Goal: Task Accomplishment & Management: Manage account settings

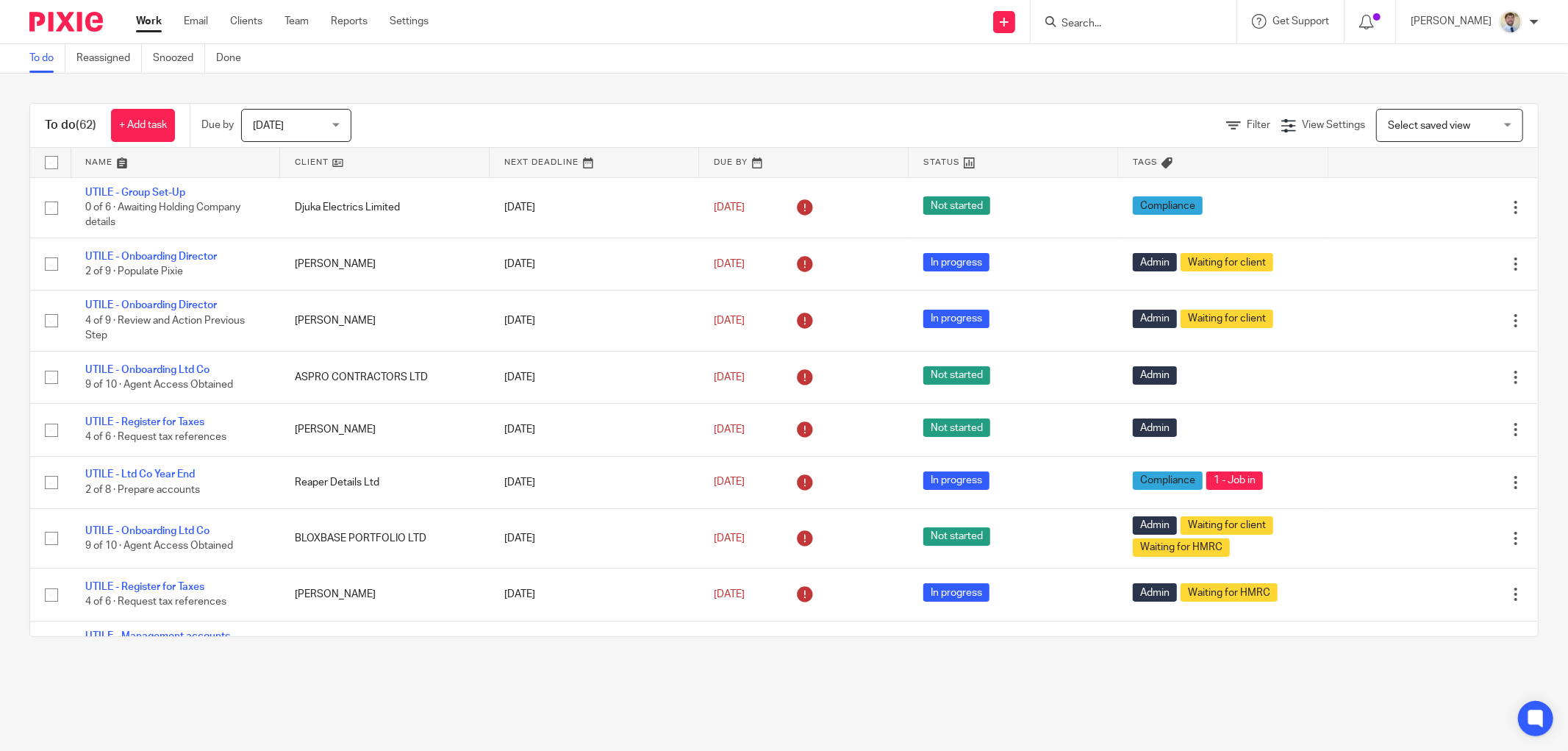
click at [1103, 24] on input "Search" at bounding box center [1126, 24] width 132 height 13
click at [248, 17] on link "Clients" at bounding box center [246, 21] width 33 height 14
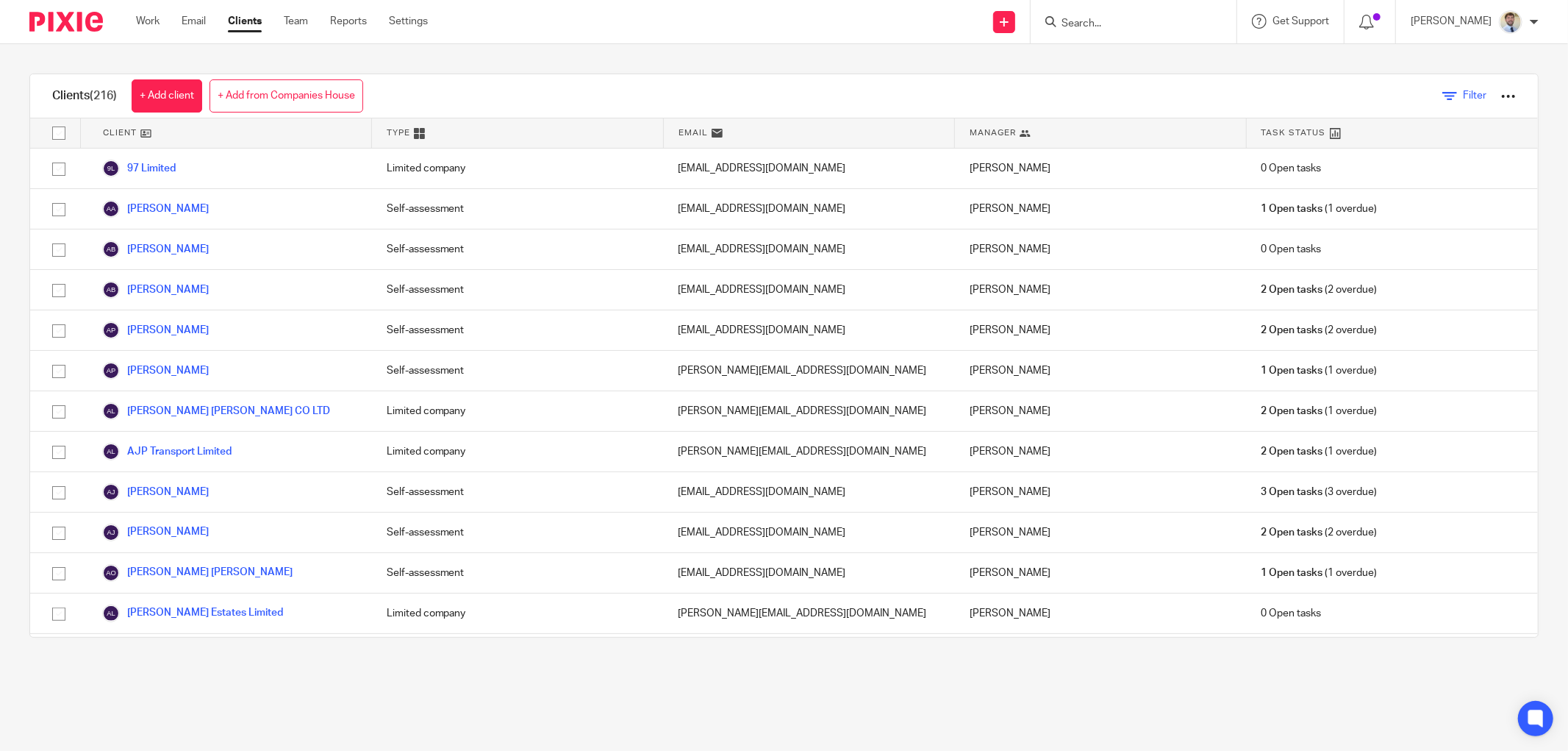
click at [1463, 94] on span "Filter" at bounding box center [1474, 96] width 24 height 11
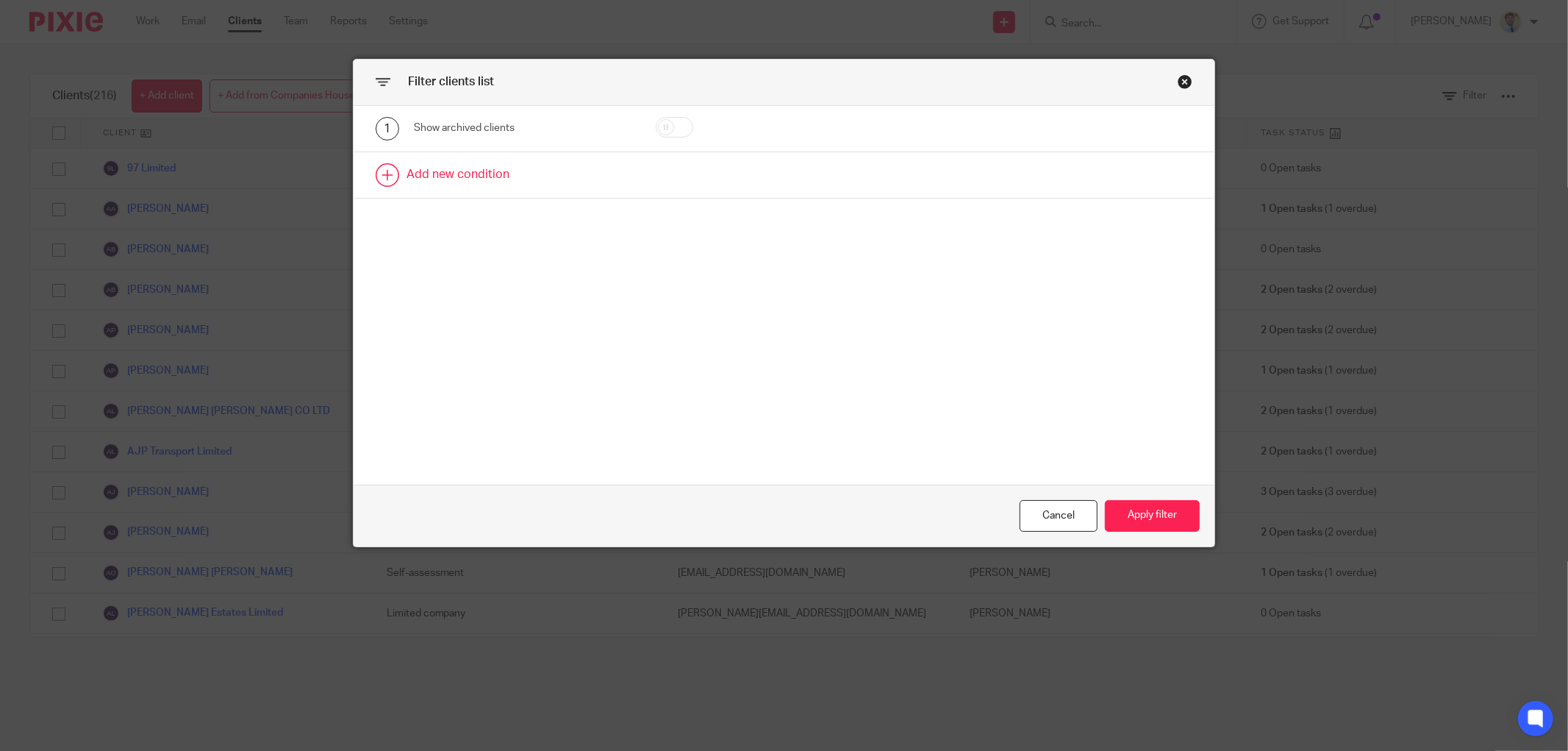
click at [558, 166] on link at bounding box center [784, 175] width 860 height 46
click at [524, 178] on div "Field" at bounding box center [507, 179] width 164 height 31
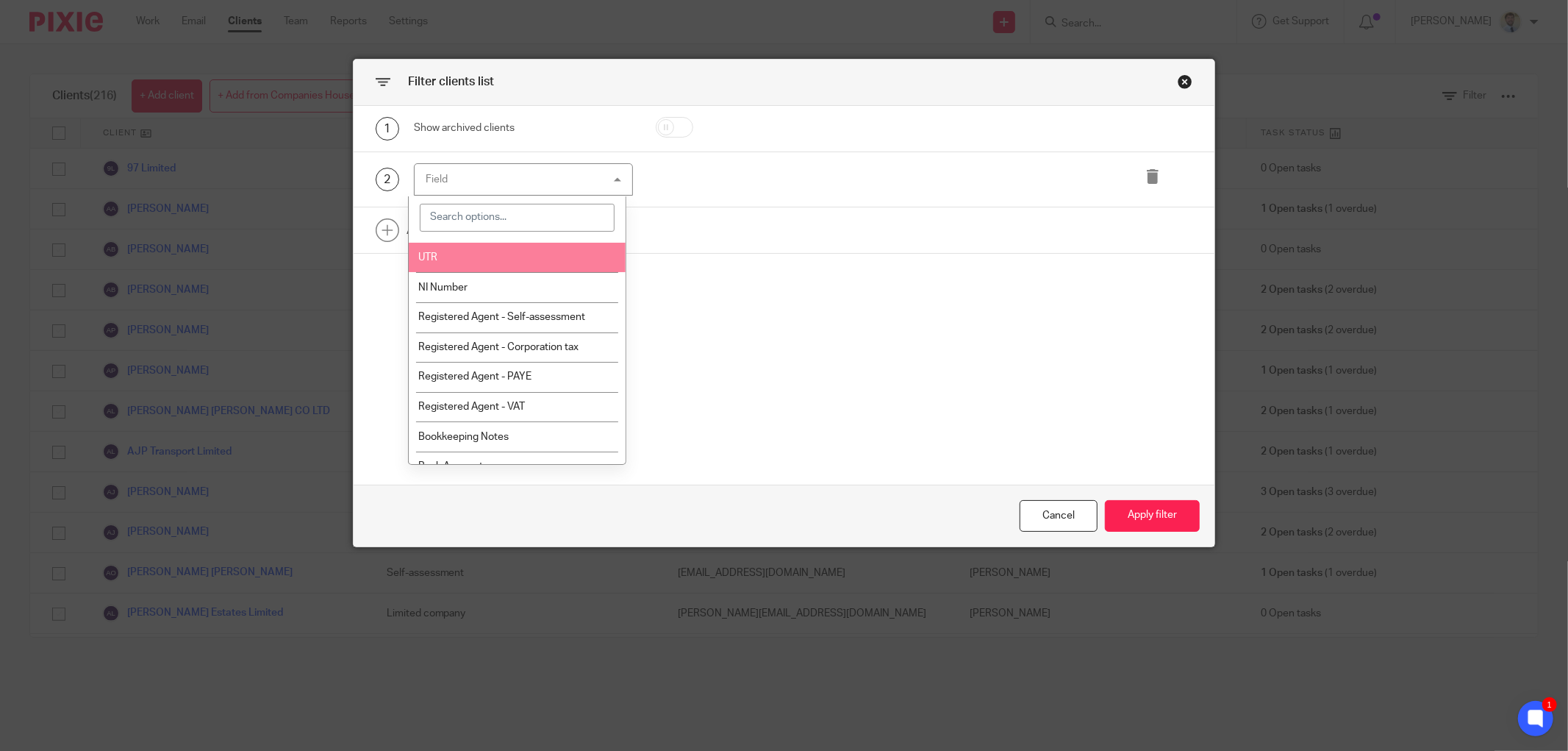
scroll to position [571, 0]
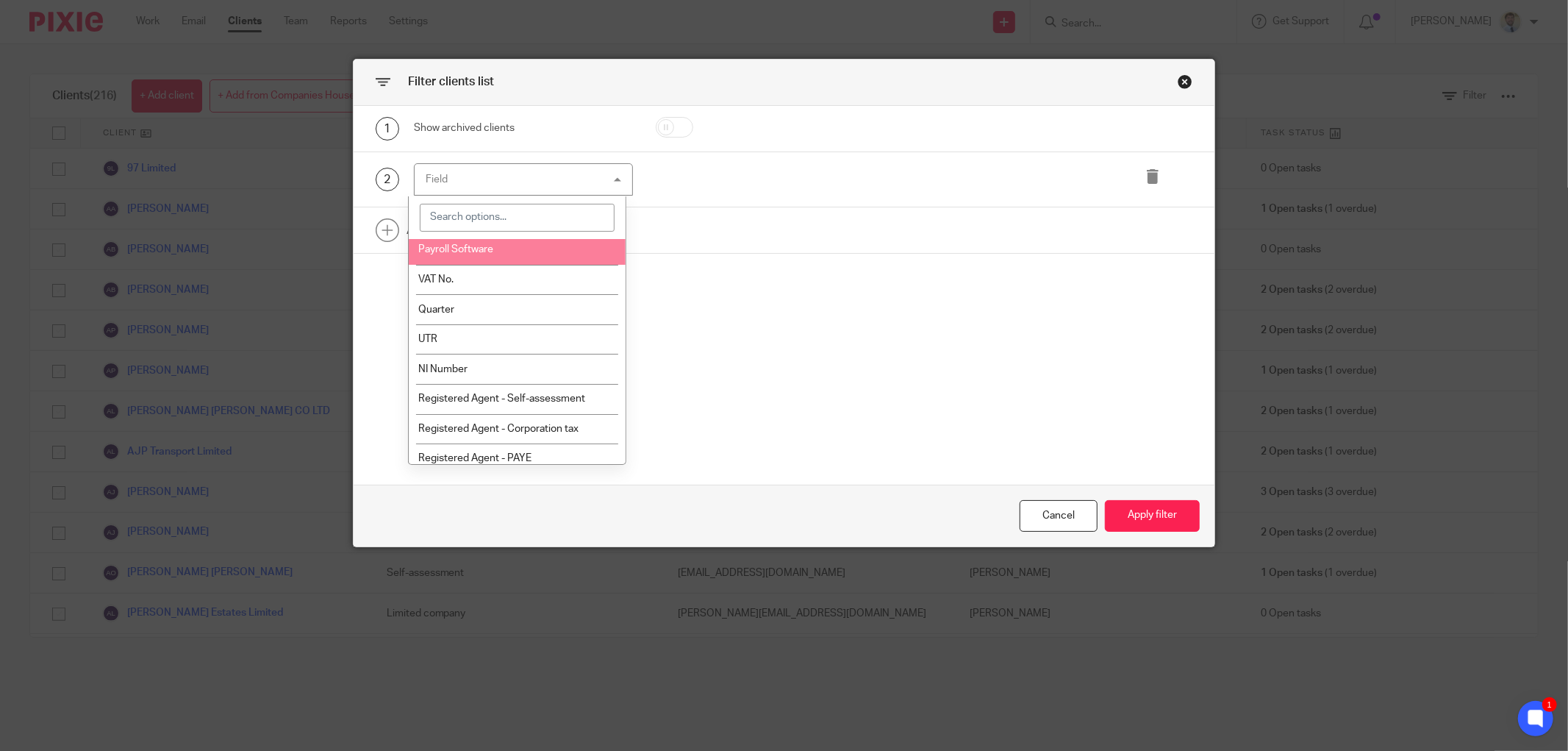
click at [447, 265] on li "Payroll Software" at bounding box center [517, 250] width 218 height 30
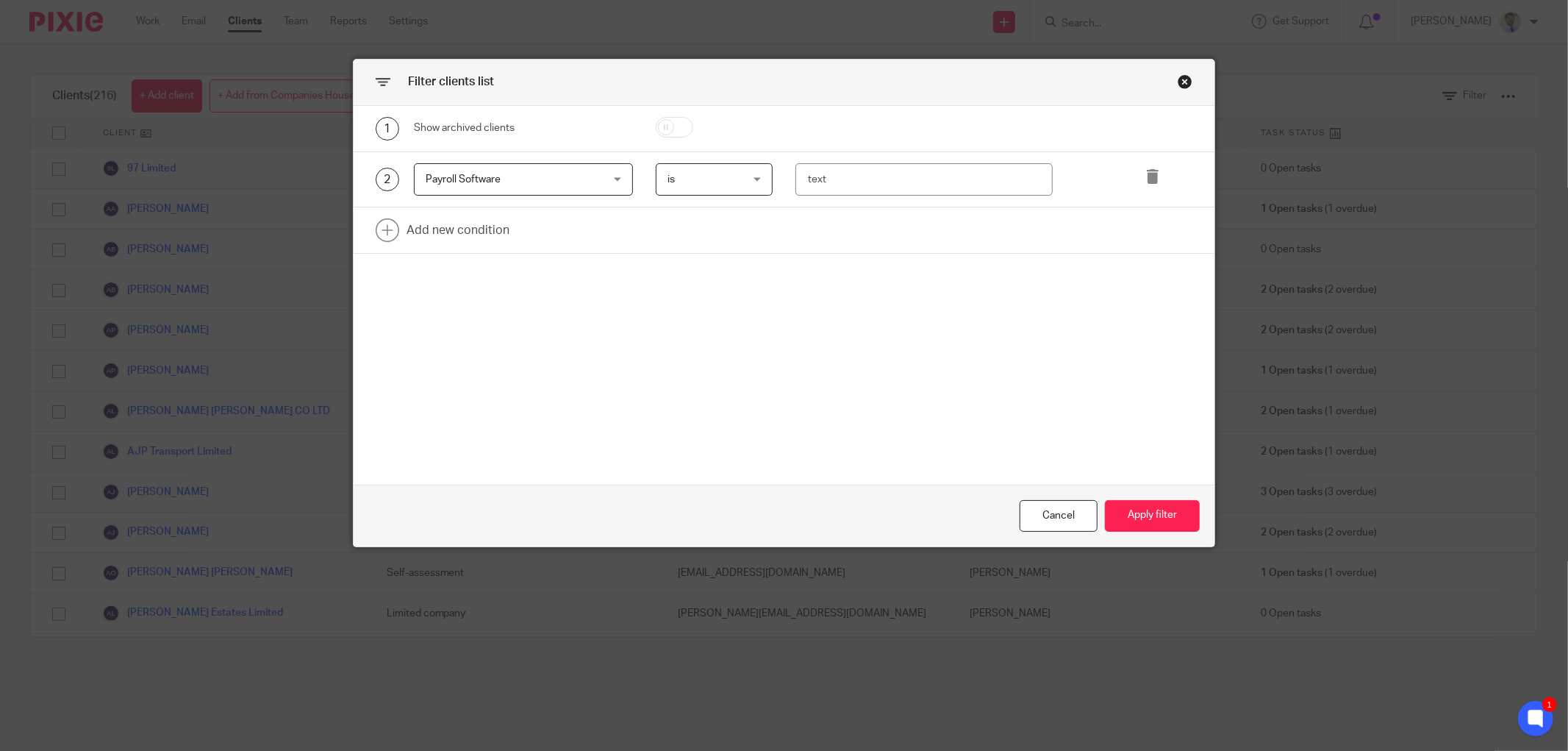
click at [475, 185] on span "Payroll Software" at bounding box center [507, 179] width 164 height 31
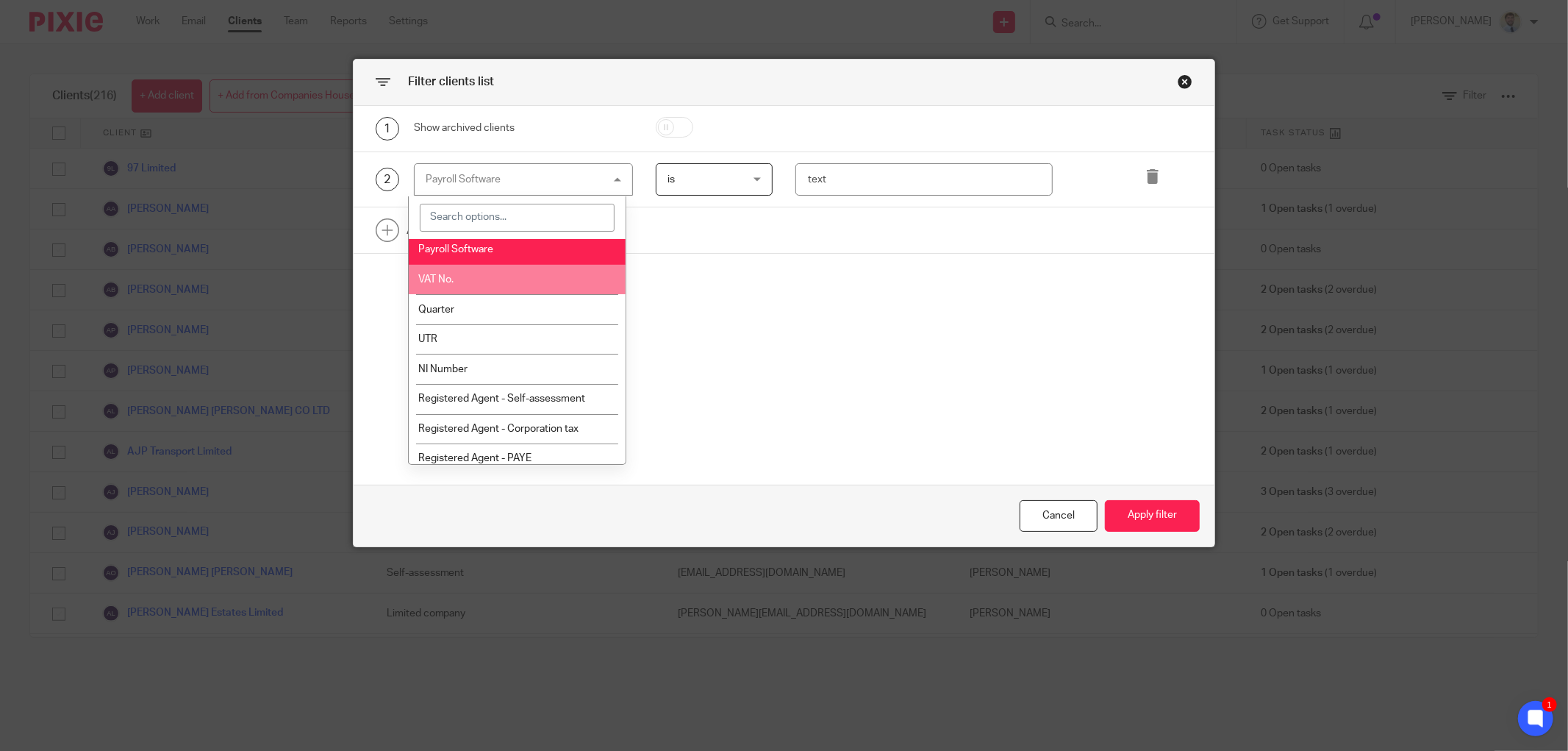
click at [456, 292] on li "VAT No." at bounding box center [517, 280] width 218 height 30
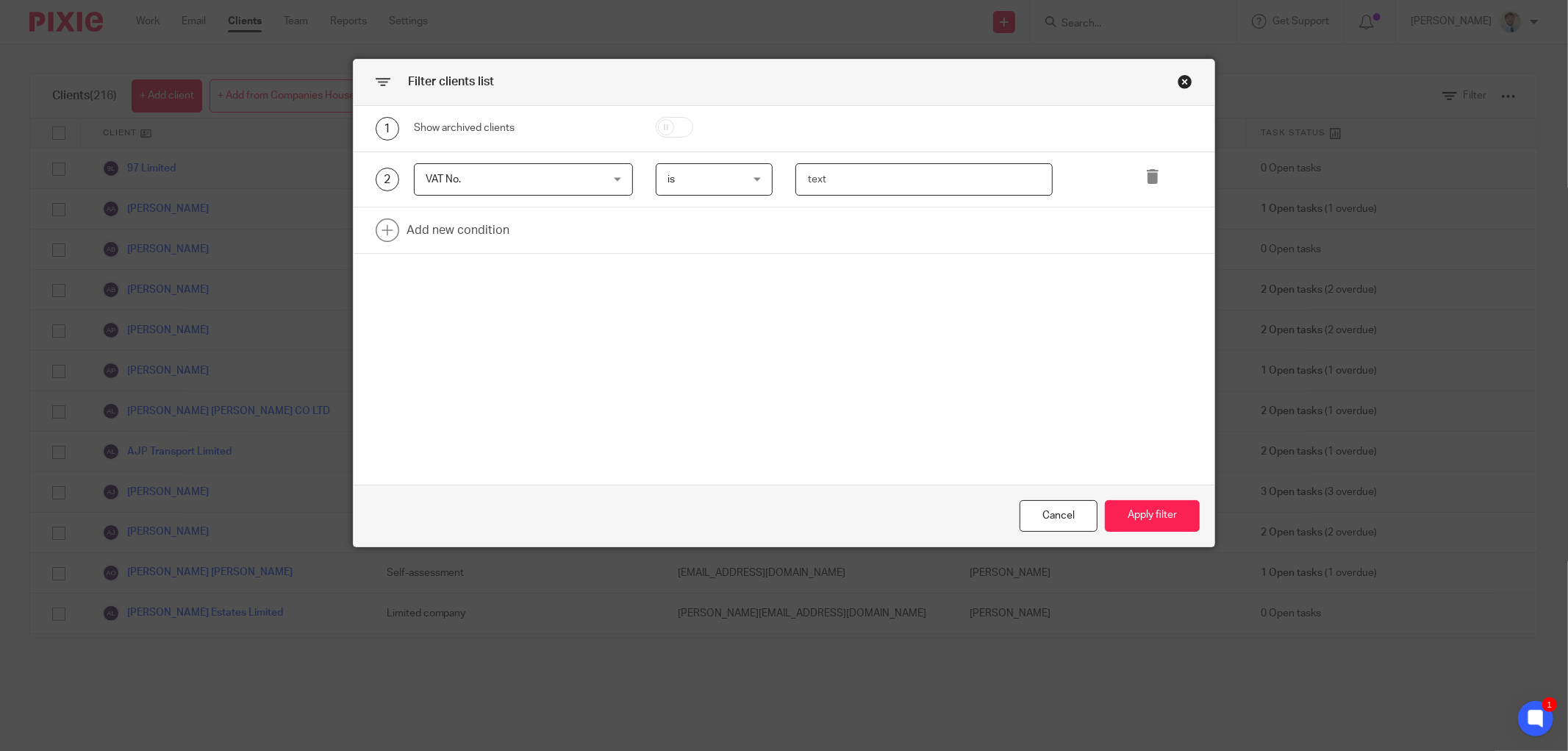
click at [836, 177] on input "text" at bounding box center [924, 180] width 257 height 33
type input "379039658"
click at [1127, 513] on button "Apply filter" at bounding box center [1152, 516] width 95 height 32
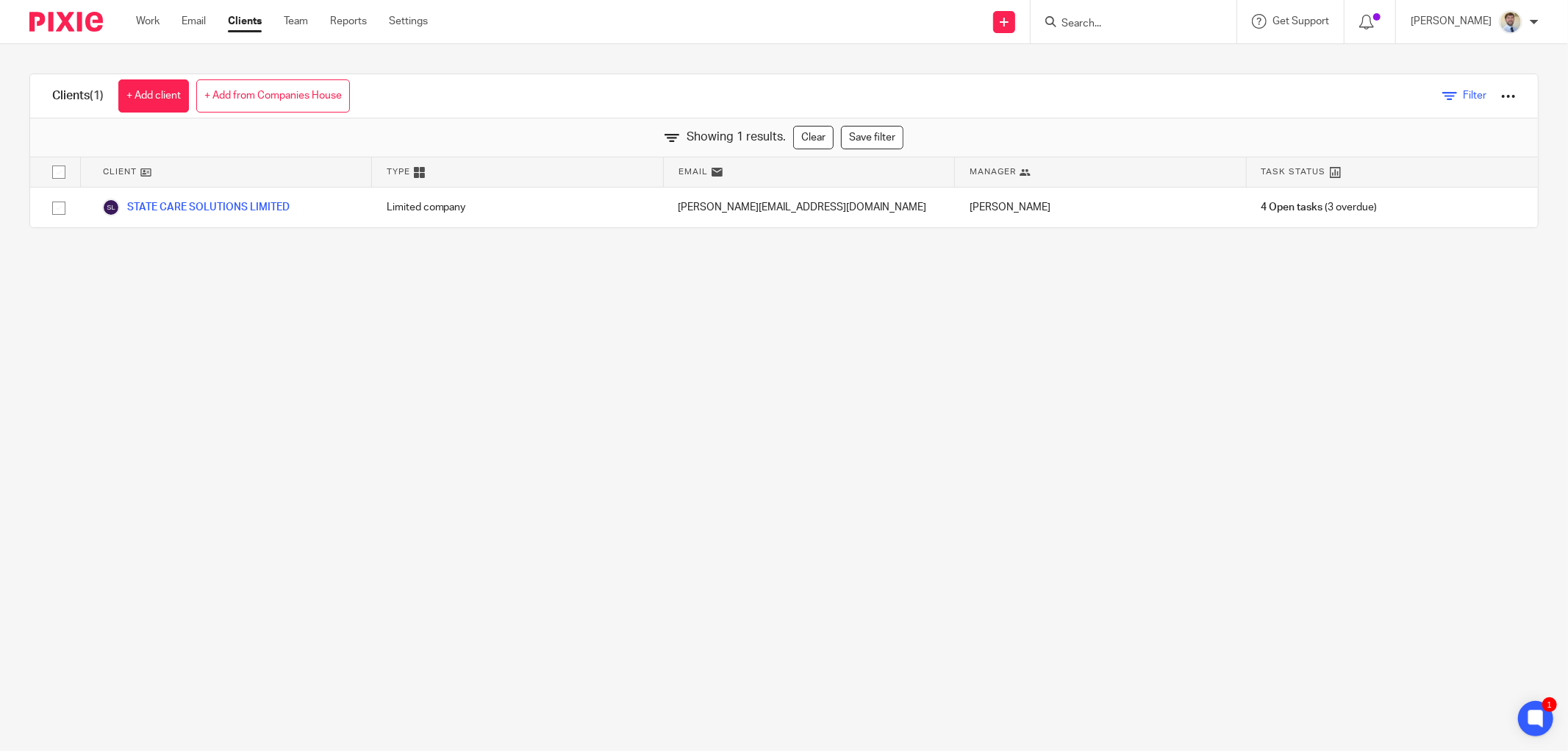
click at [1442, 93] on icon at bounding box center [1449, 96] width 14 height 14
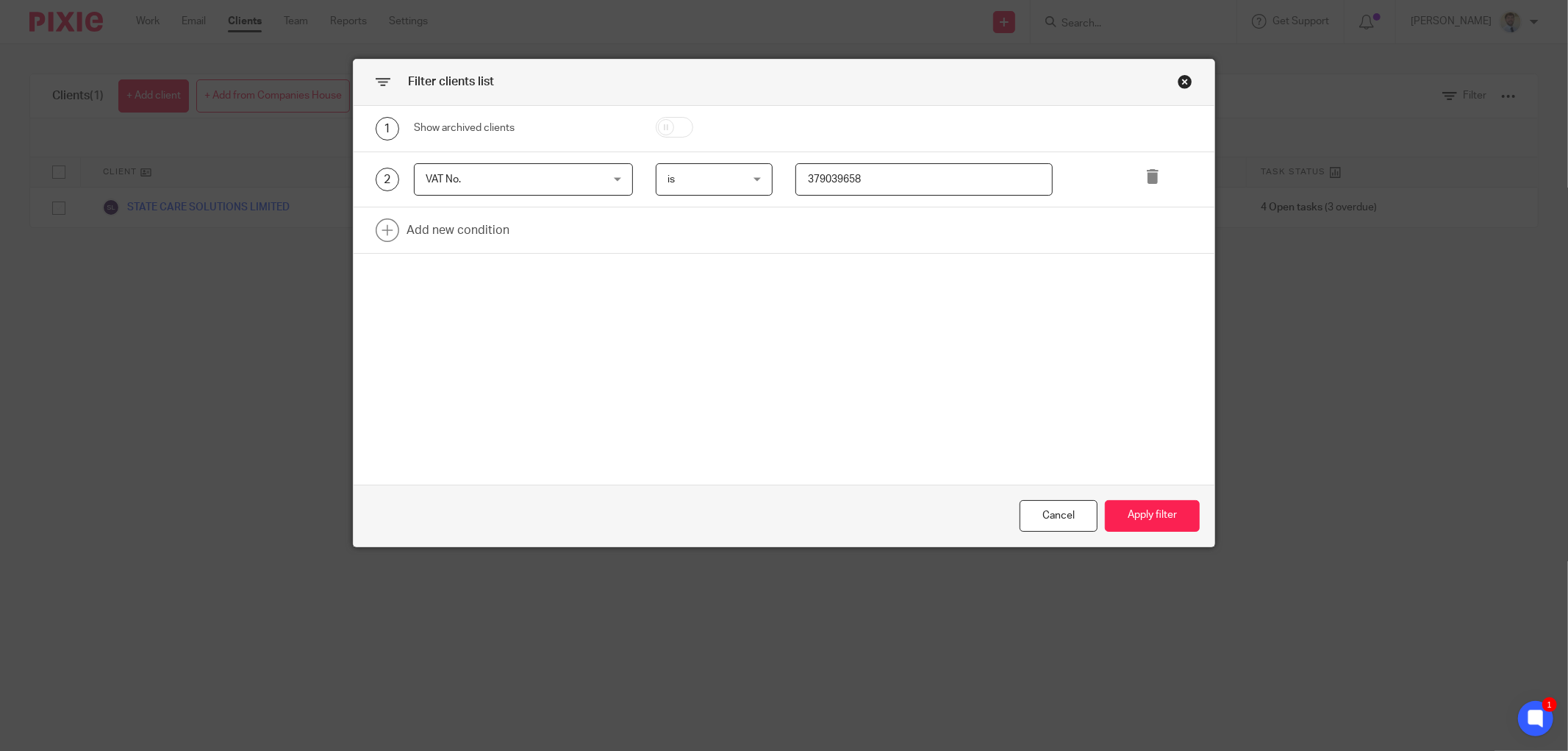
drag, startPoint x: 901, startPoint y: 178, endPoint x: 603, endPoint y: 184, distance: 298.1
click at [606, 184] on div "2 VAT No. VAT No. Name Email Client type Manager Open tasks Overdue tasks Role:…" at bounding box center [772, 180] width 839 height 33
type input "890121443"
click at [1147, 530] on button "Apply filter" at bounding box center [1152, 516] width 95 height 32
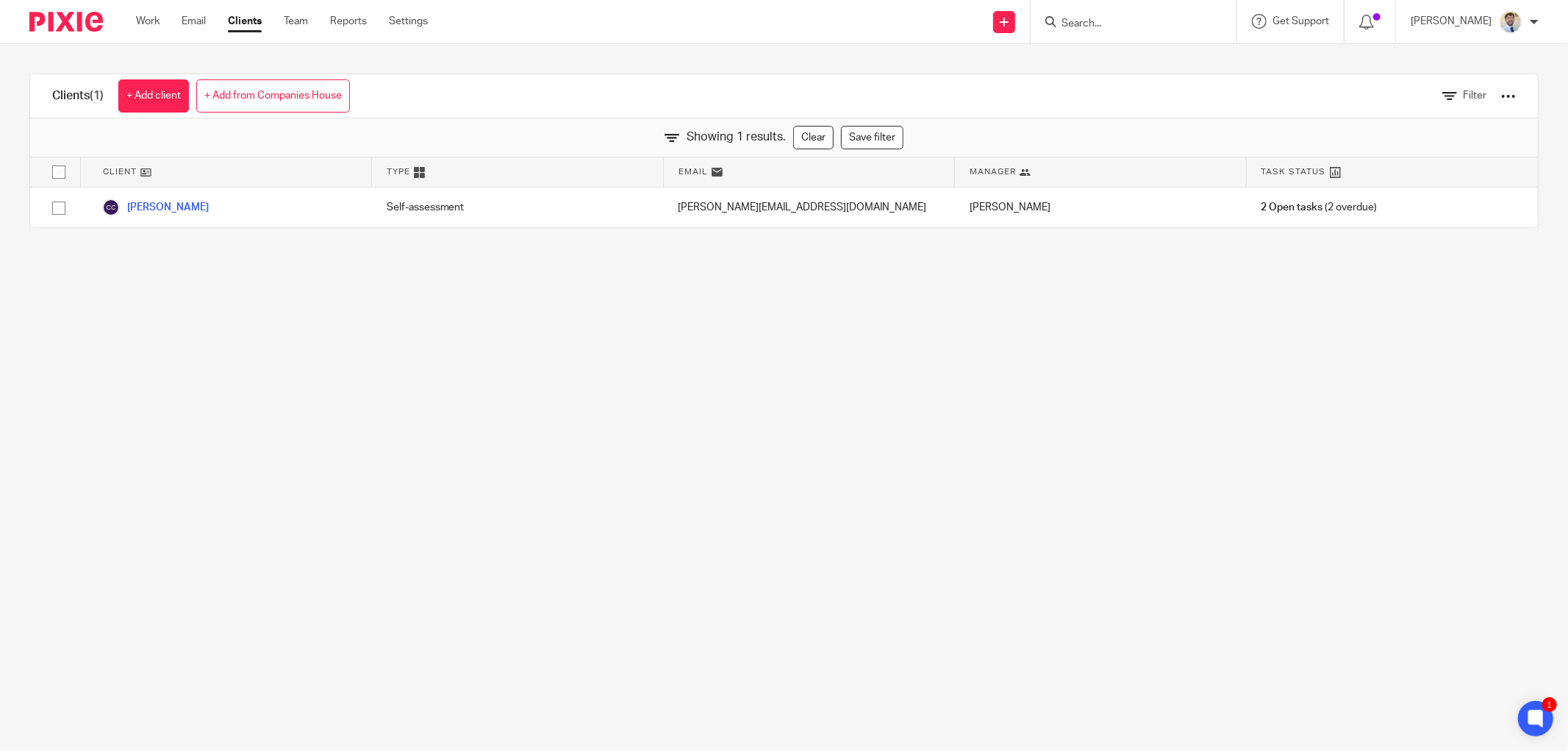
click at [777, 355] on main "Clients (1) + Add client + Add from Companies House Filter Showing 1 results. C…" at bounding box center [784, 375] width 1568 height 751
click at [1101, 30] on input "Search" at bounding box center [1126, 24] width 132 height 13
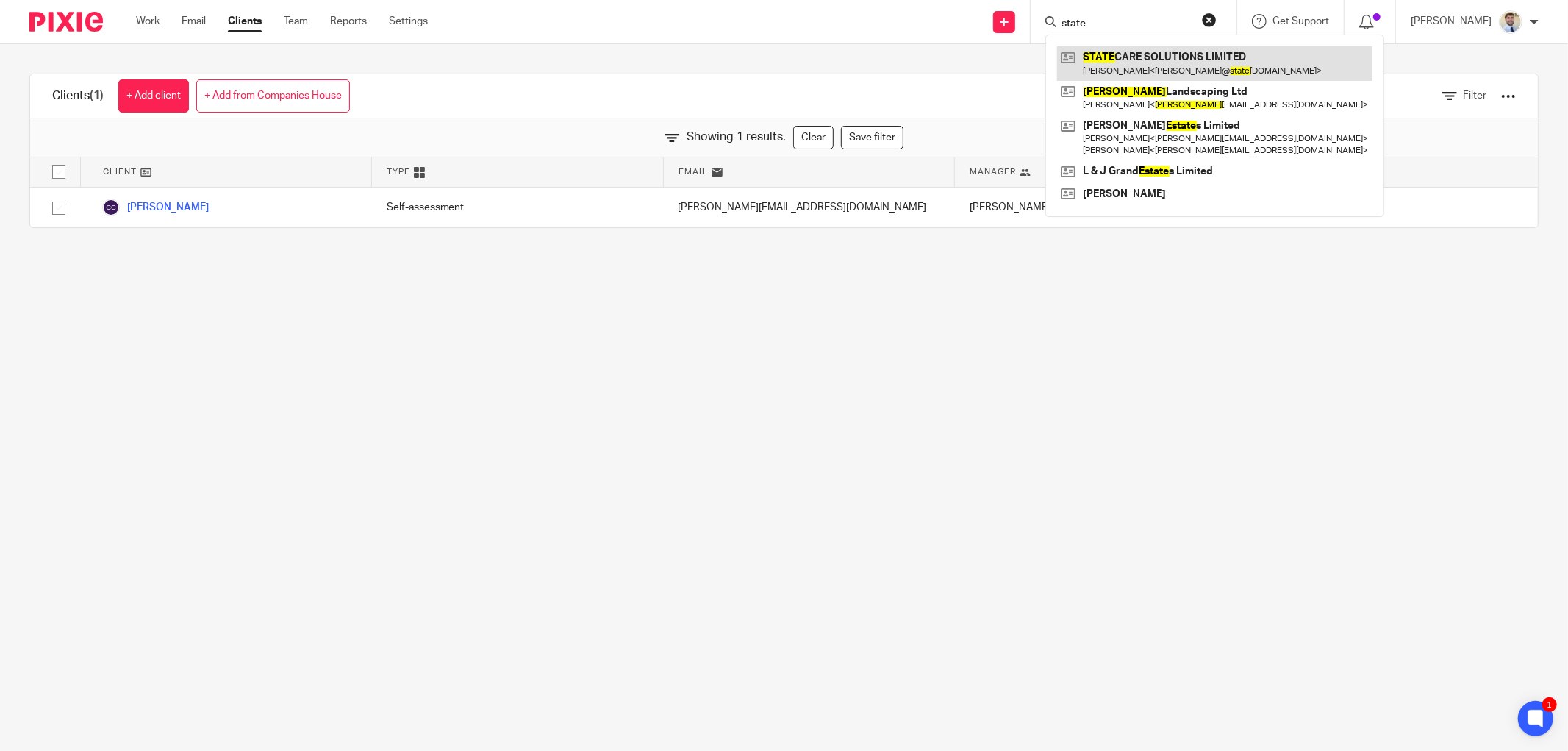
type input "state"
click at [1113, 55] on link at bounding box center [1214, 63] width 316 height 33
click at [863, 401] on main "Clients (1) + Add client + Add from Companies House Filter Showing 1 results. C…" at bounding box center [784, 375] width 1568 height 751
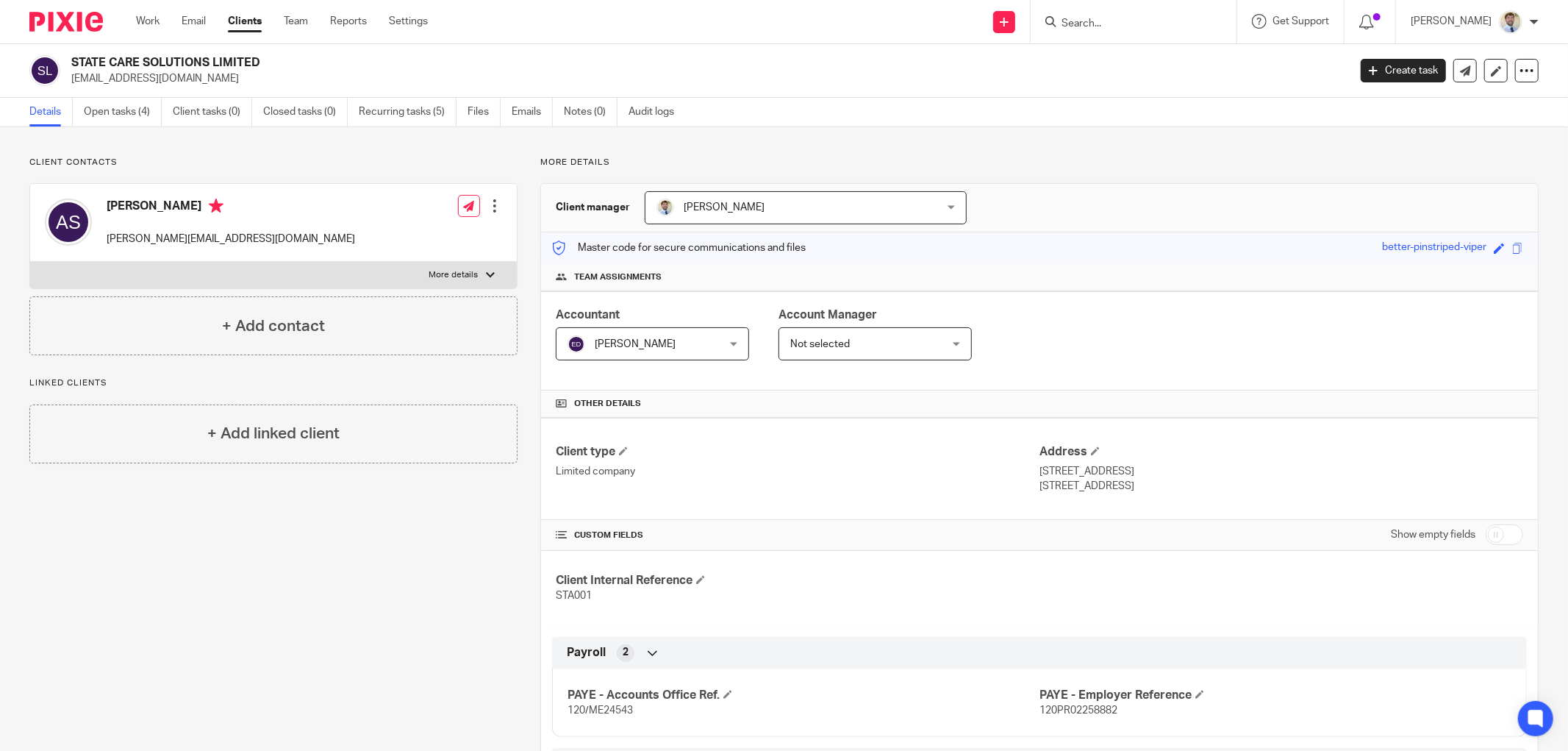
click at [356, 114] on ul "Details Open tasks (4) Client tasks (0) Closed tasks (0) Recurring tasks (5) Fi…" at bounding box center [363, 113] width 666 height 29
click at [358, 112] on ul "Details Open tasks (4) Client tasks (0) Closed tasks (0) Recurring tasks (5) Fi…" at bounding box center [363, 113] width 666 height 29
click at [359, 111] on ul "Details Open tasks (4) Client tasks (0) Closed tasks (0) Recurring tasks (5) Fi…" at bounding box center [363, 113] width 666 height 29
click at [361, 110] on link "Recurring tasks (5)" at bounding box center [408, 113] width 98 height 29
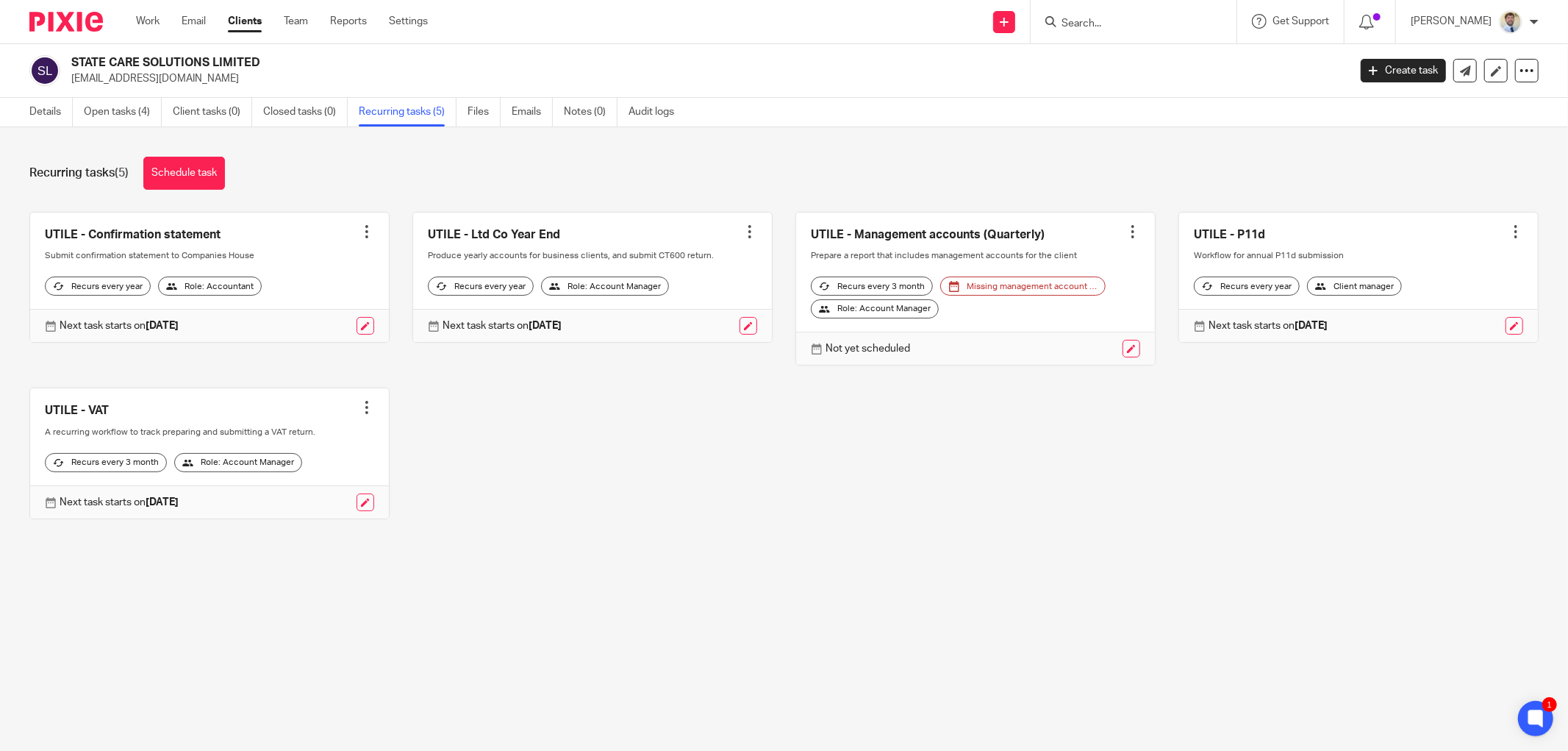
click at [516, 513] on div "UTILE - Confirmation statement Create task Clone template Recalculate schedule …" at bounding box center [773, 376] width 1532 height 329
click at [131, 119] on link "Open tasks (4)" at bounding box center [122, 113] width 78 height 29
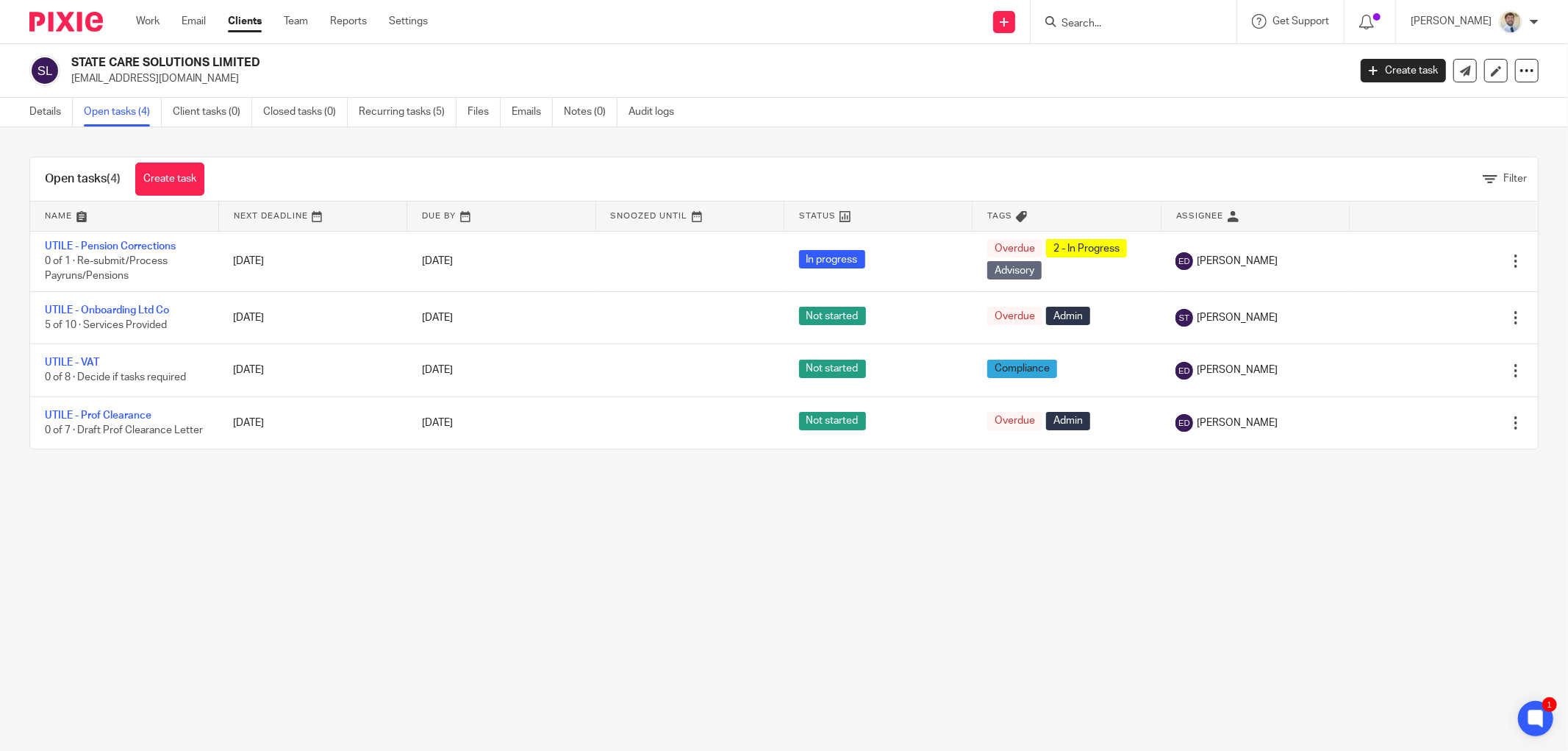
click at [318, 549] on main "STATE CARE SOLUTIONS LIMITED [EMAIL_ADDRESS][DOMAIN_NAME] Create task Update fr…" at bounding box center [784, 375] width 1568 height 751
click at [276, 162] on div "Open tasks (4) Create task Filter" at bounding box center [784, 180] width 1508 height 44
click at [524, 159] on div "Open tasks (4) Create task Filter" at bounding box center [784, 180] width 1508 height 44
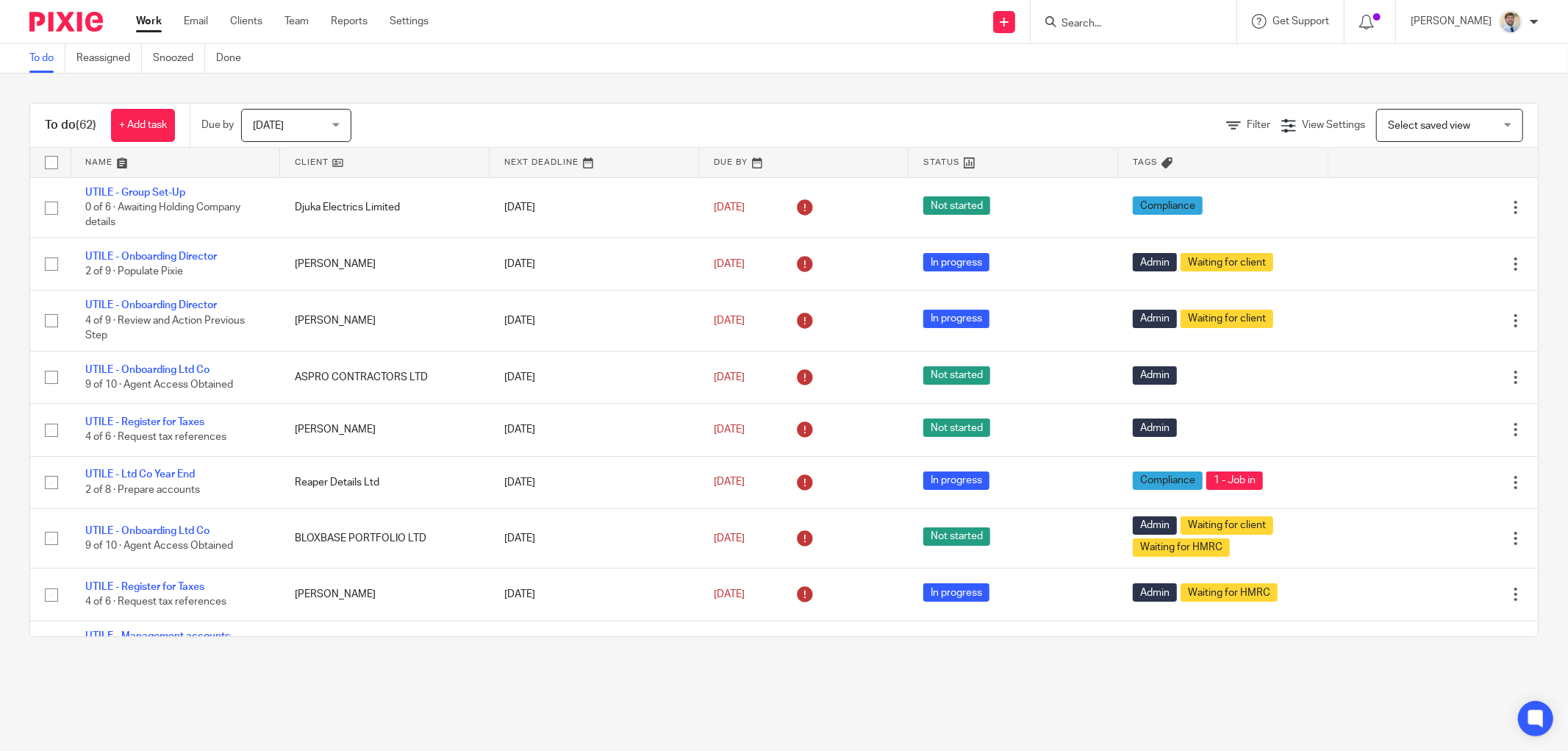
click at [1108, 27] on input "Search" at bounding box center [1126, 24] width 132 height 13
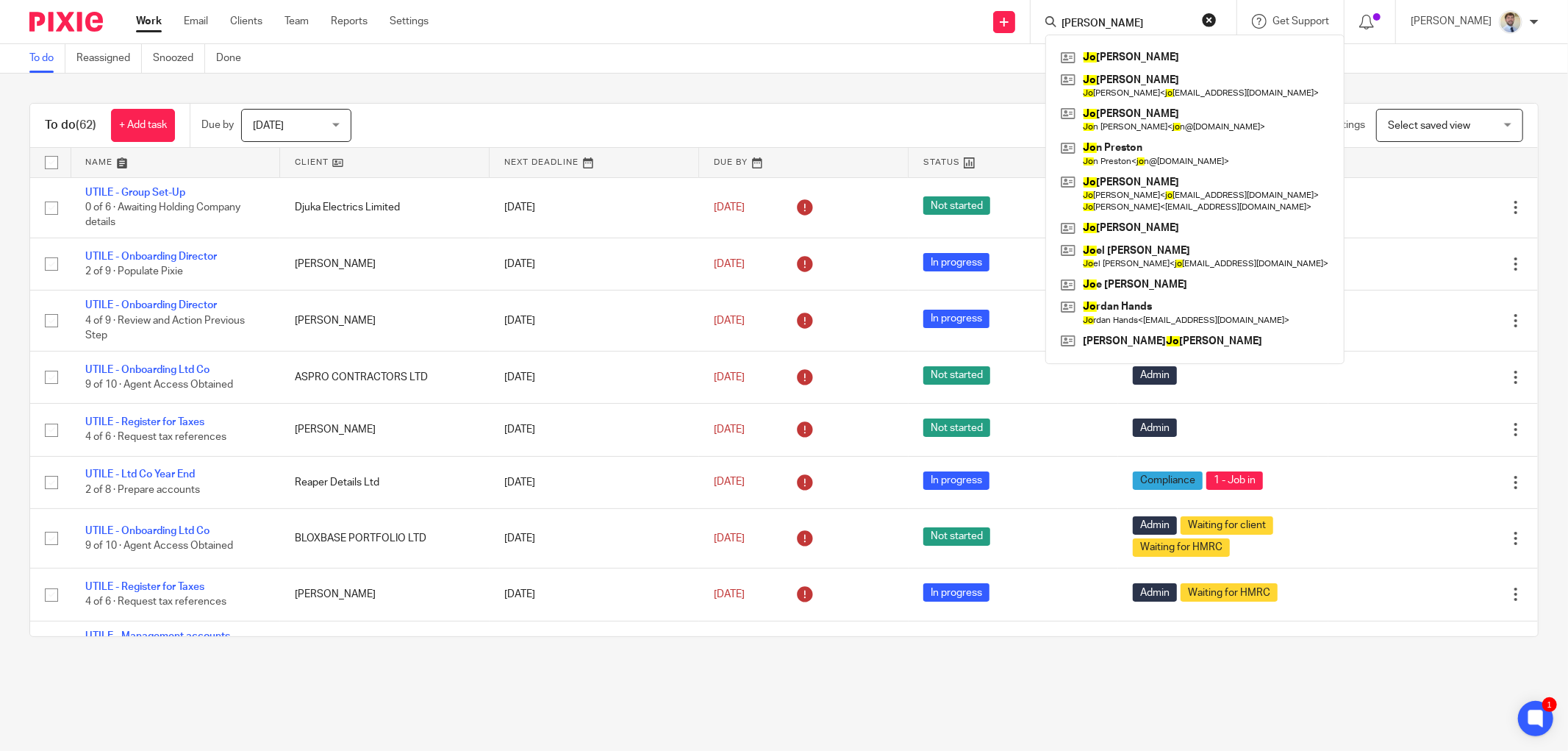
click at [1118, 22] on input "JO" at bounding box center [1126, 24] width 132 height 13
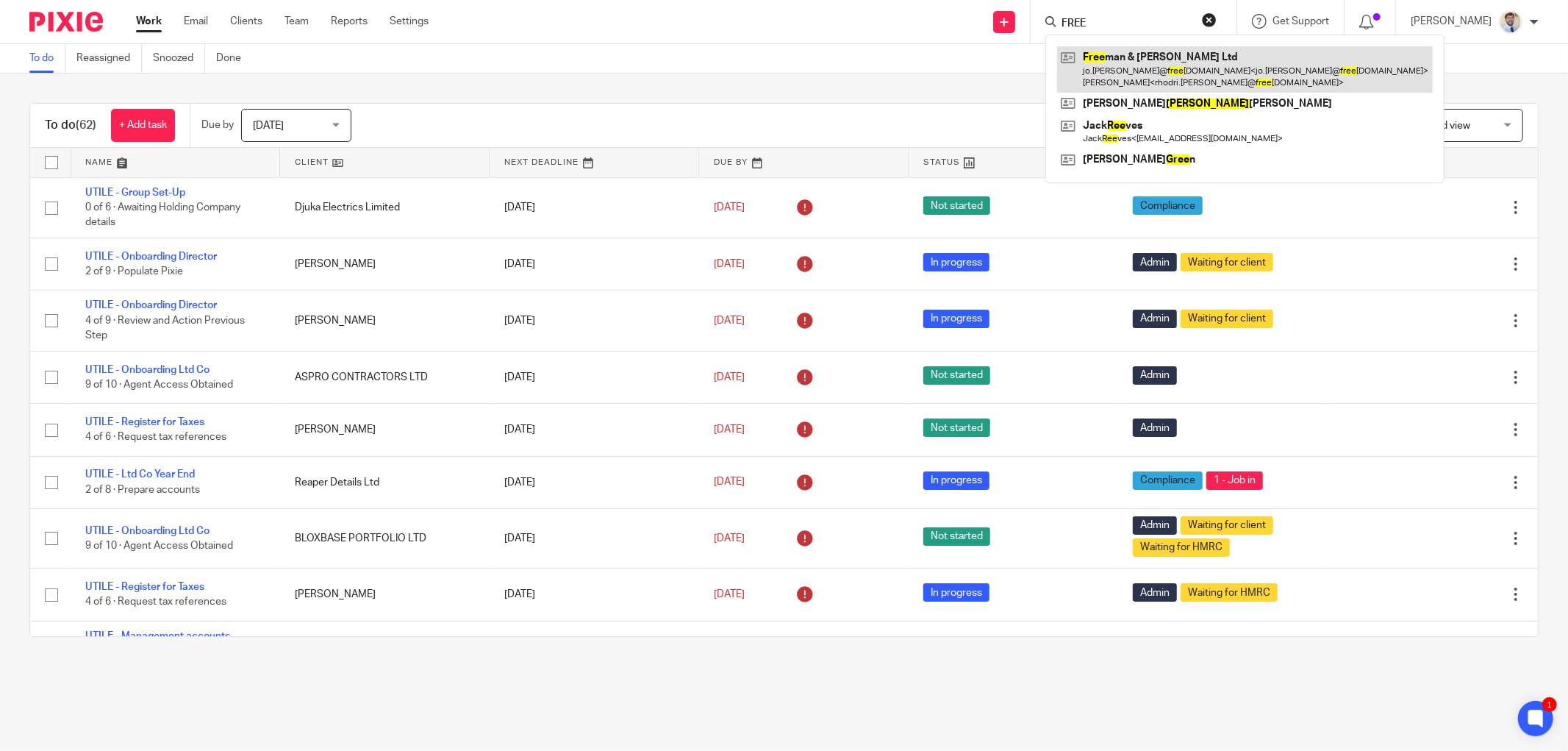
type input "FREE"
click at [1118, 68] on link at bounding box center [1245, 69] width 376 height 46
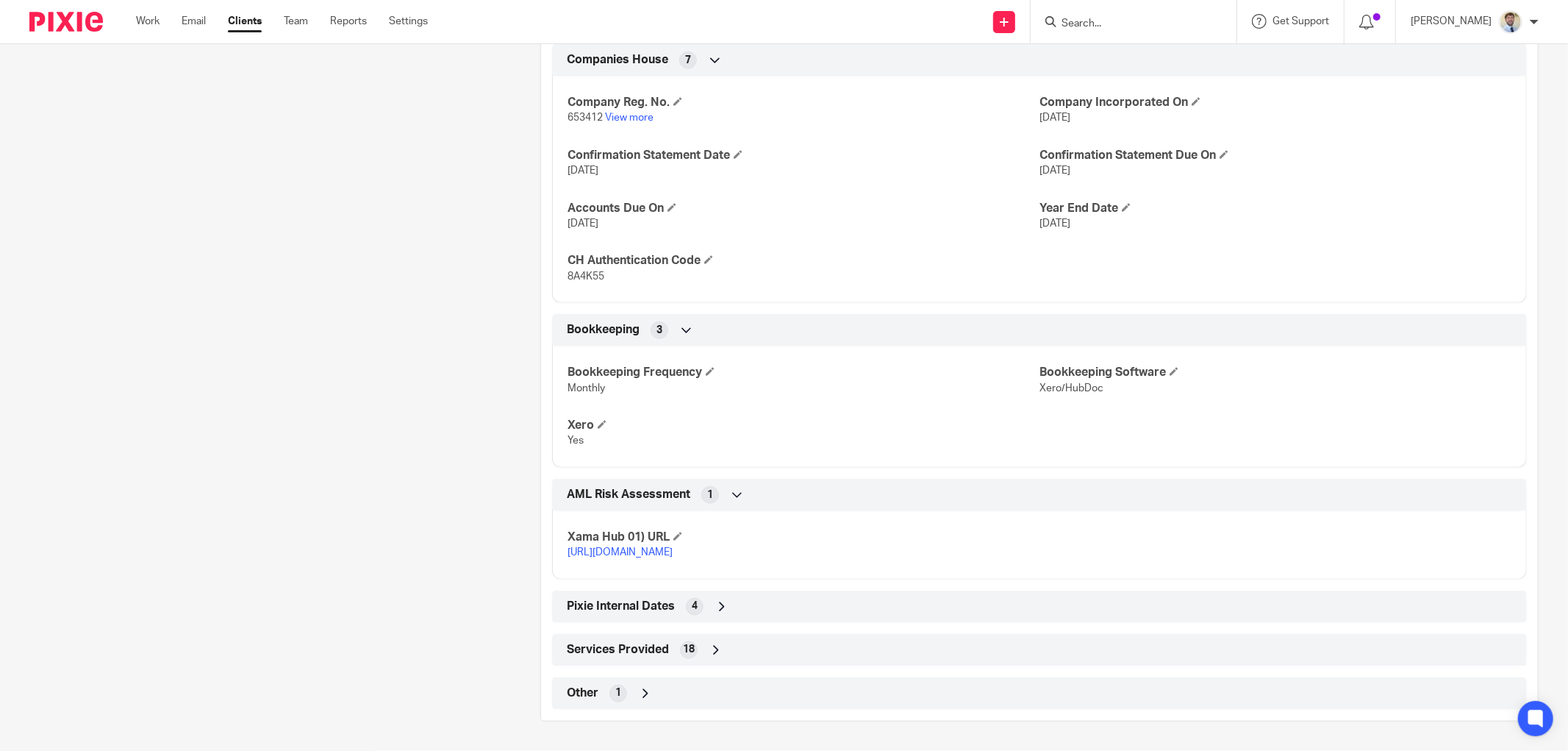
click at [585, 702] on div "Other 1" at bounding box center [1039, 693] width 953 height 25
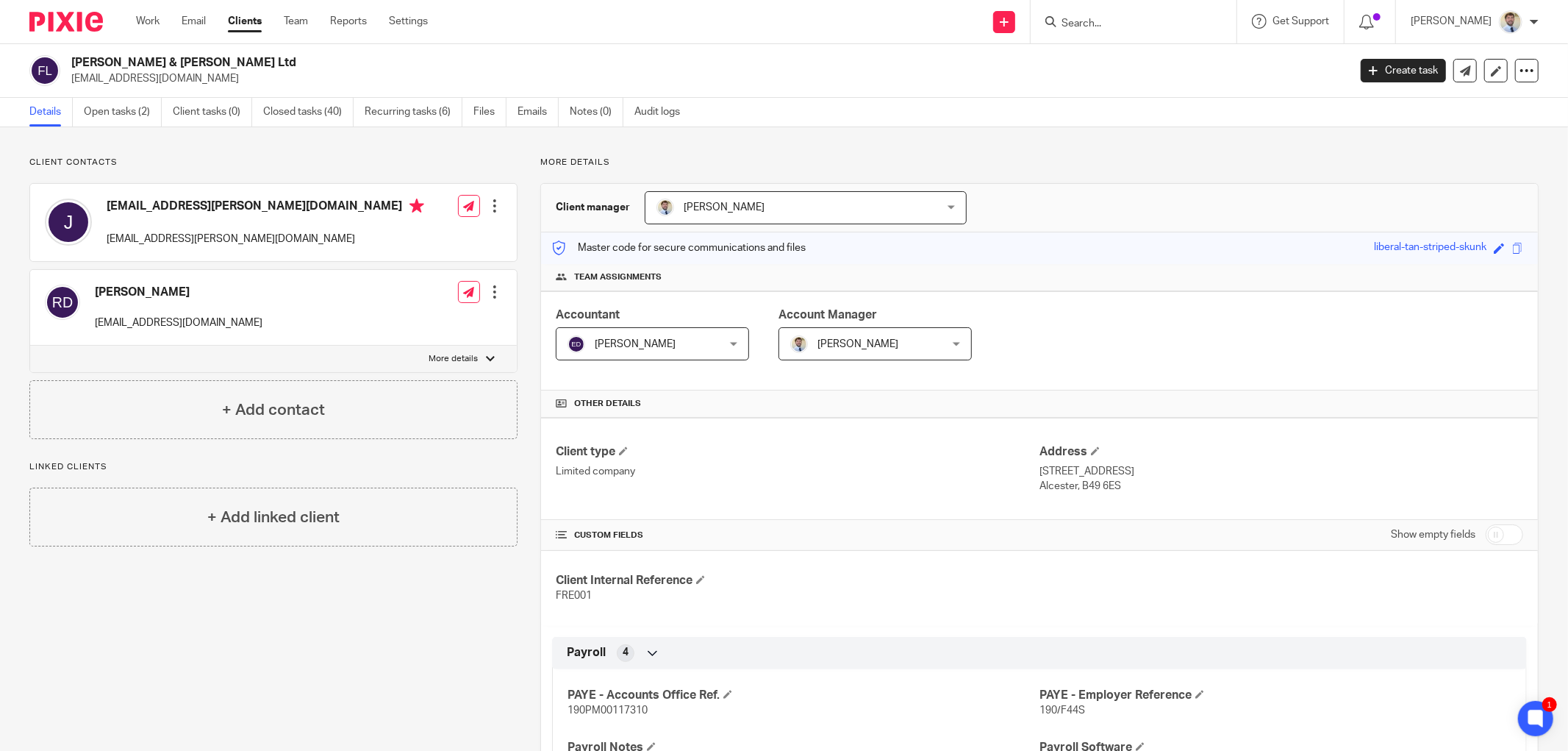
click at [497, 202] on div at bounding box center [495, 205] width 14 height 14
click at [407, 239] on link "Edit contact" at bounding box center [425, 239] width 141 height 21
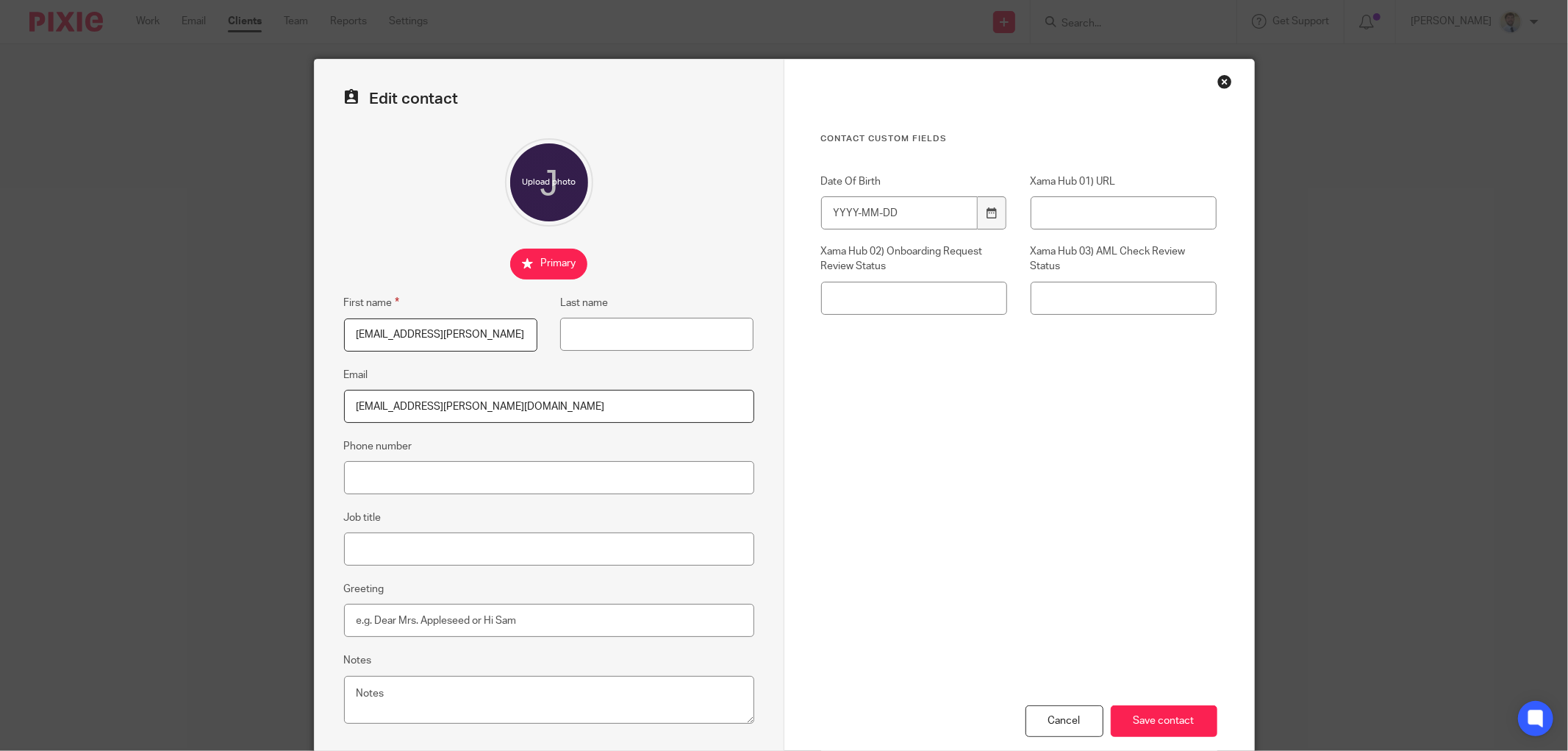
click at [1217, 82] on div "Close this dialog window" at bounding box center [1224, 81] width 14 height 14
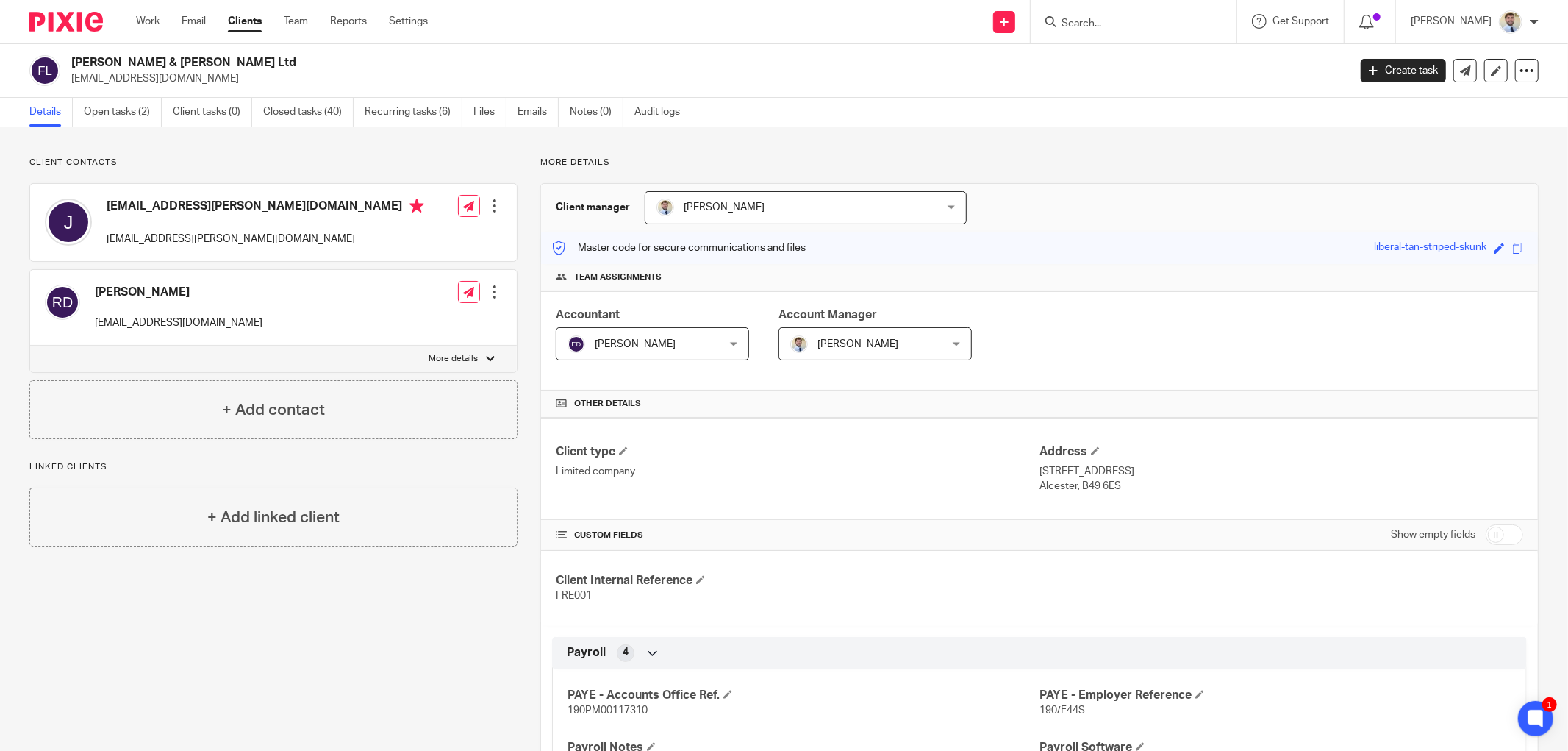
click at [490, 206] on div at bounding box center [495, 205] width 14 height 14
click at [428, 238] on link "Edit contact" at bounding box center [425, 239] width 141 height 21
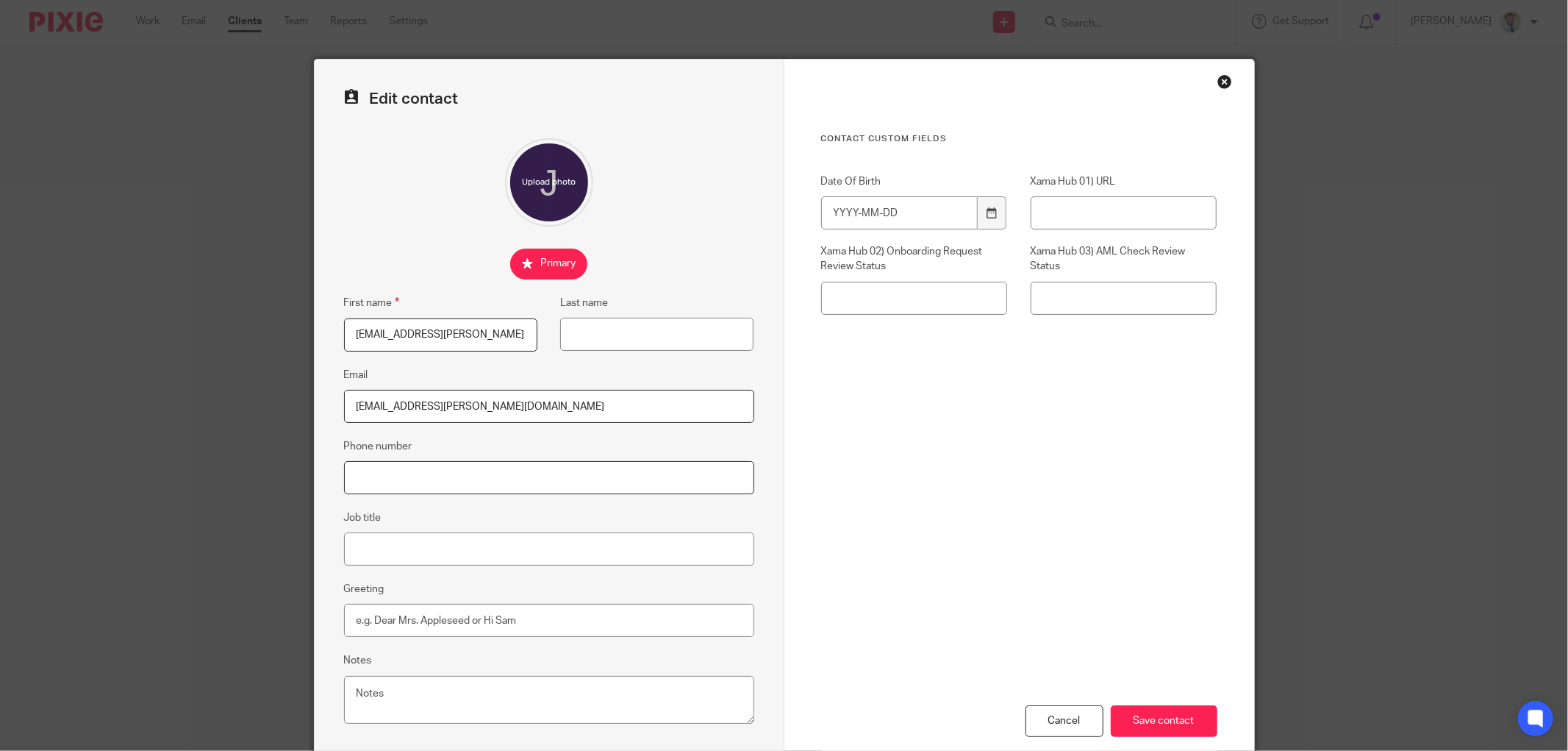
click at [402, 473] on input "Phone number" at bounding box center [549, 477] width 410 height 33
paste input "01789 762575"
type input "01789 762575"
click at [1134, 719] on input "Save contact" at bounding box center [1164, 721] width 107 height 32
click at [1153, 713] on input "Save contact" at bounding box center [1164, 721] width 107 height 32
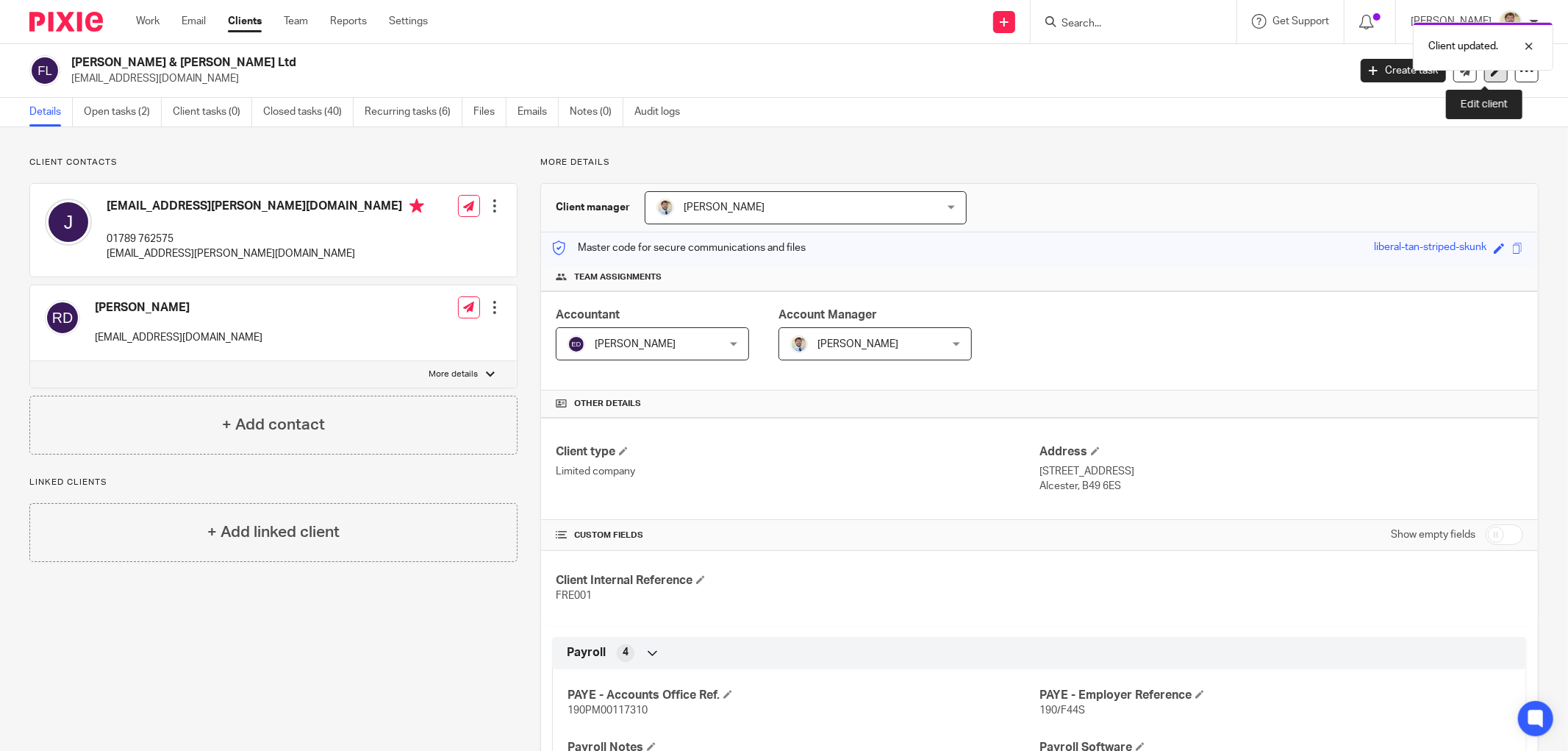
click at [1491, 75] on icon at bounding box center [1496, 71] width 11 height 11
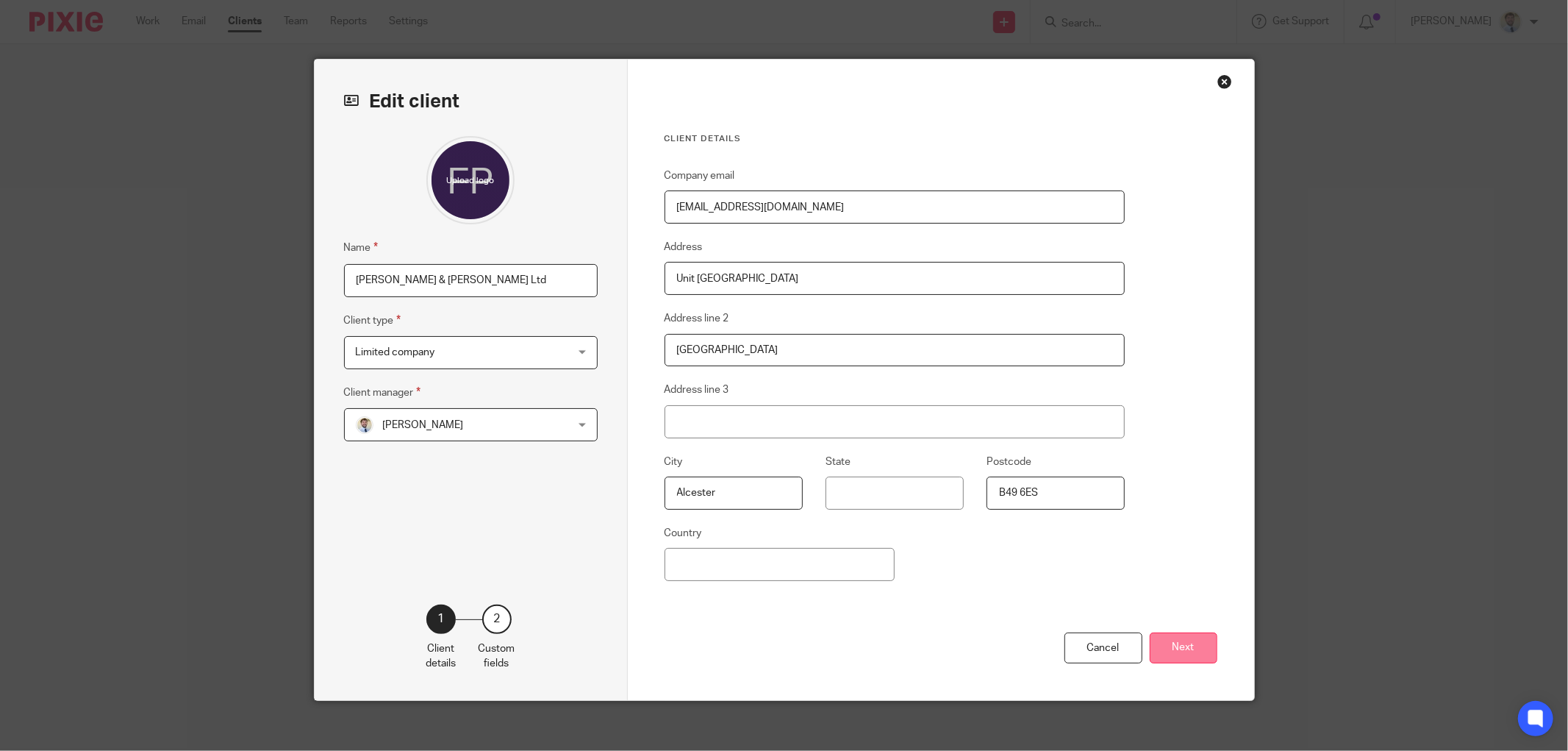
click at [1163, 653] on button "Next" at bounding box center [1183, 648] width 68 height 32
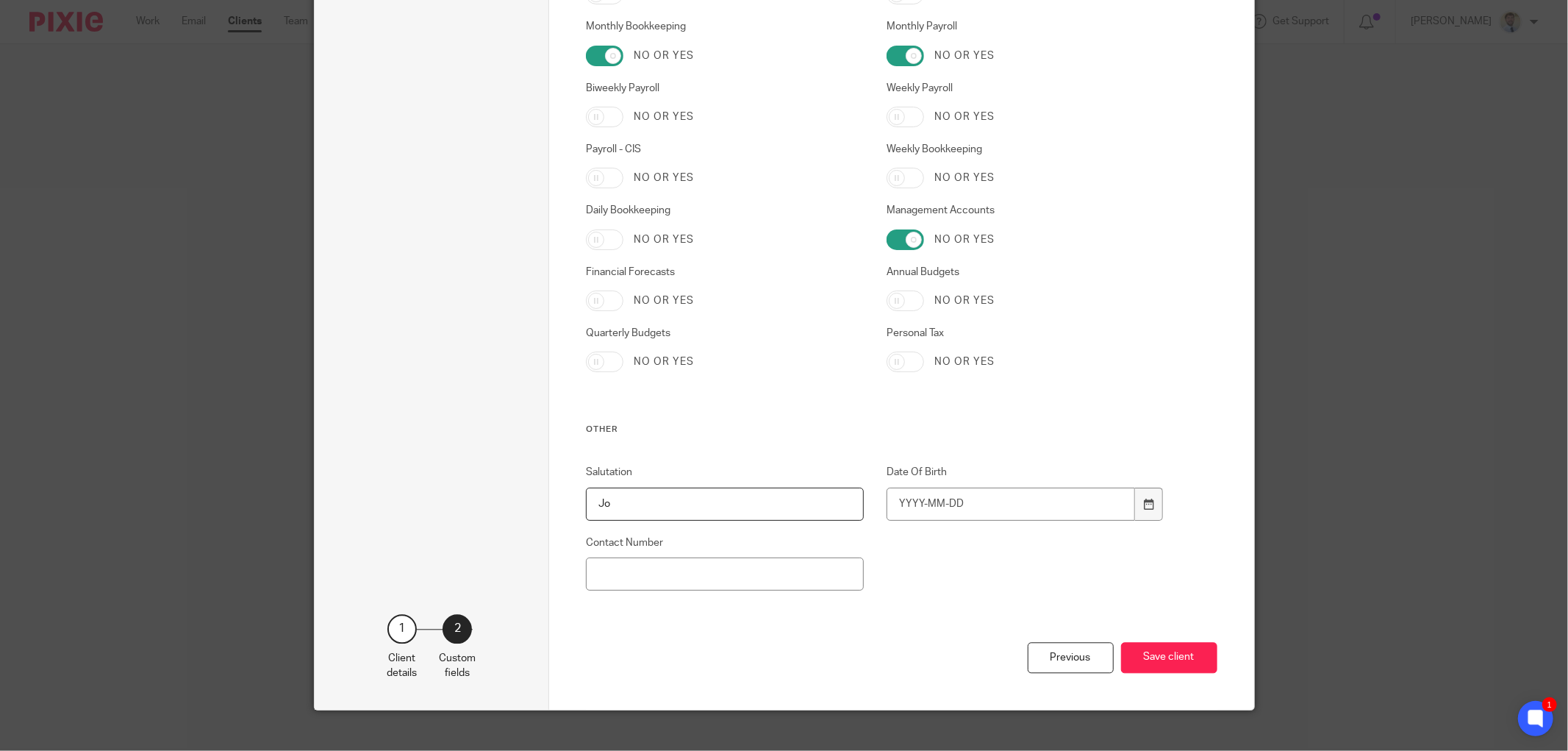
scroll to position [2620, 0]
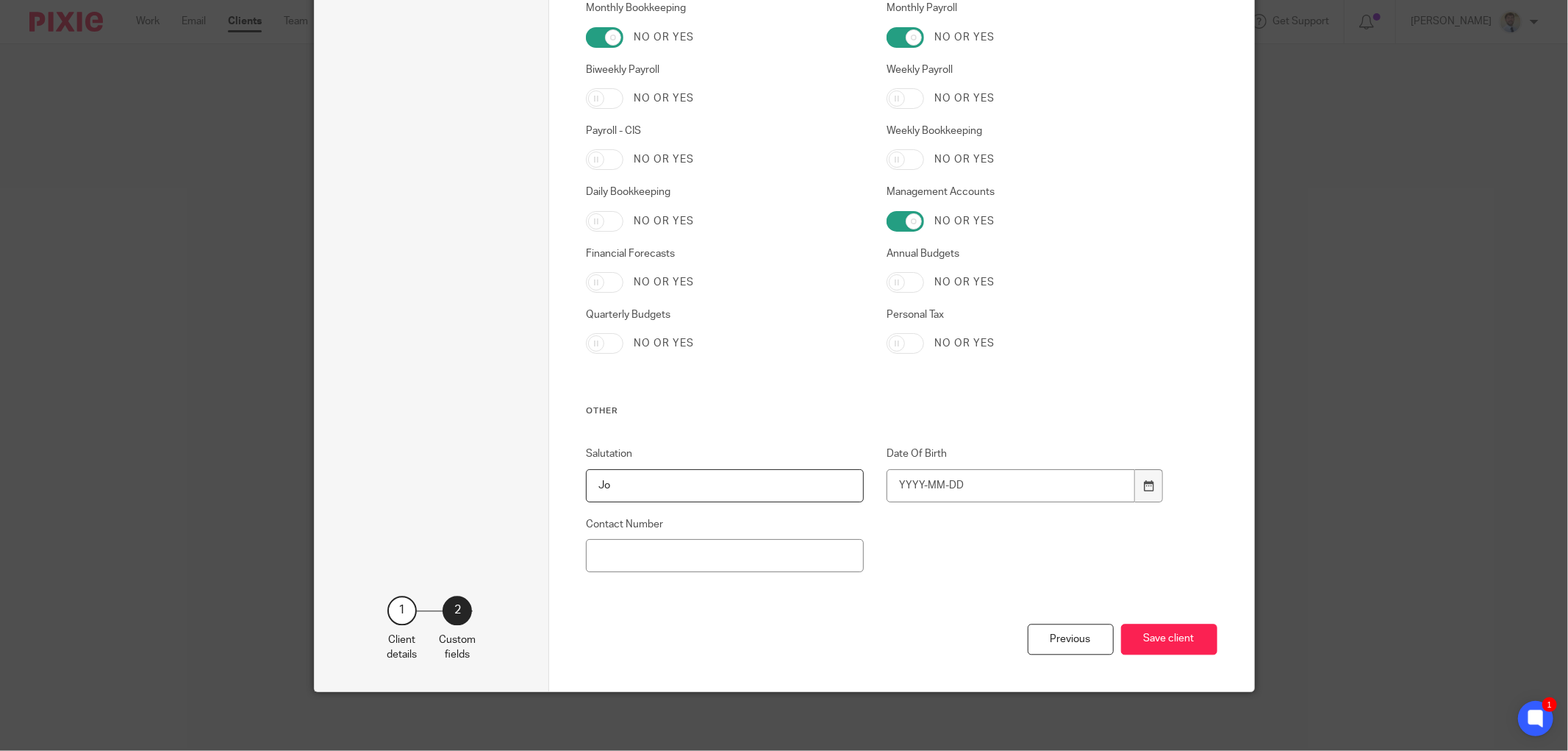
click at [601, 536] on div "Contact Number" at bounding box center [713, 544] width 301 height 55
click at [604, 550] on input "Contact Number" at bounding box center [724, 555] width 278 height 33
paste input "01789 762575"
type input "01789 762575"
click at [1159, 640] on button "Save client" at bounding box center [1169, 639] width 97 height 32
